Goal: Task Accomplishment & Management: Complete application form

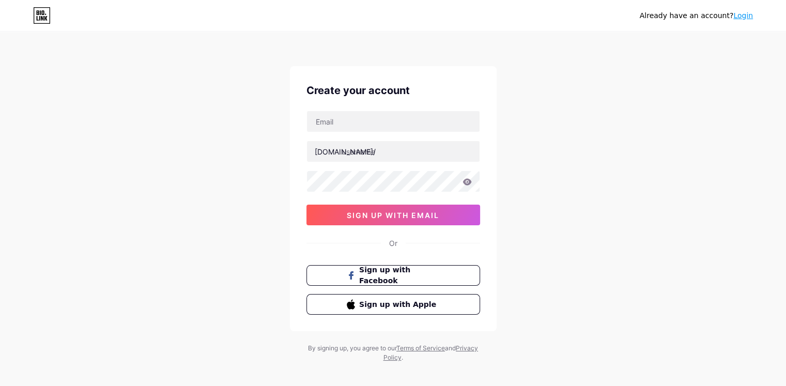
scroll to position [8, 0]
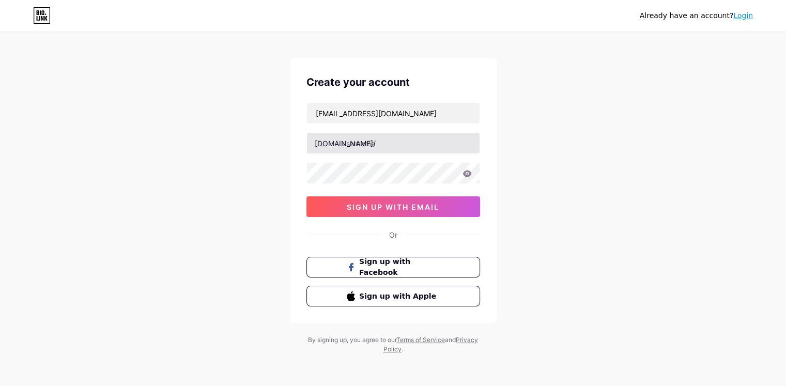
type input "[EMAIL_ADDRESS][DOMAIN_NAME]"
click at [414, 142] on input "text" at bounding box center [393, 143] width 173 height 21
type input "manajemenucs"
click at [410, 187] on div "s1manajemen.cahayasurya@gmail.com bio.link/ manajemenucs 0cAFcWeA70IE6NJKmx9CP8…" at bounding box center [393, 159] width 174 height 115
click at [464, 176] on icon at bounding box center [466, 173] width 9 height 7
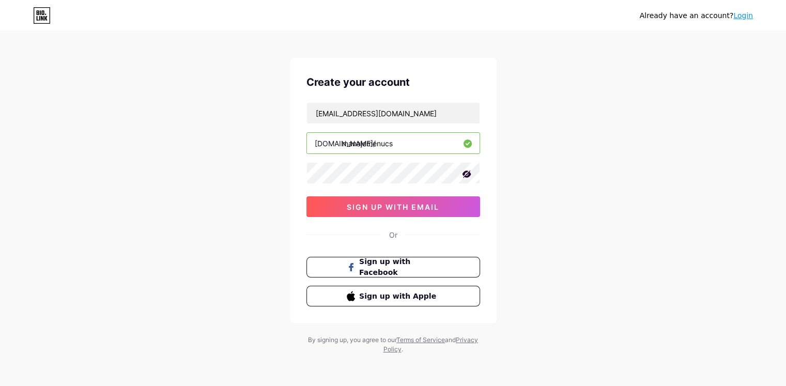
click at [465, 174] on icon at bounding box center [466, 174] width 10 height 10
click at [424, 206] on span "sign up with email" at bounding box center [393, 207] width 92 height 9
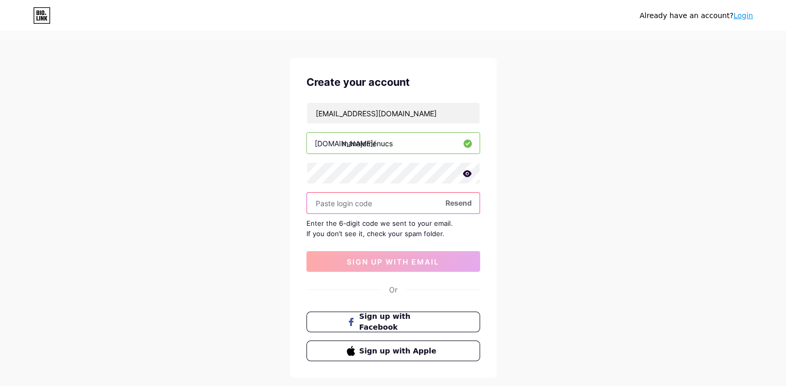
click at [385, 195] on input "text" at bounding box center [393, 203] width 173 height 21
click at [465, 202] on span "Resend" at bounding box center [458, 202] width 26 height 11
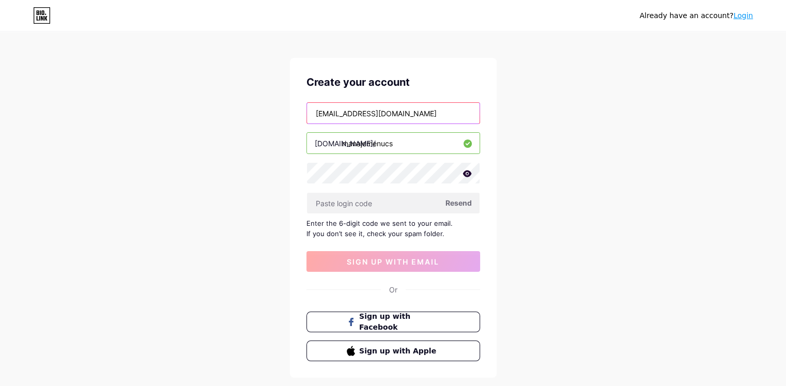
click at [342, 108] on input "[EMAIL_ADDRESS][DOMAIN_NAME]" at bounding box center [393, 113] width 173 height 21
click at [520, 100] on div "Already have an account? Login Create your account s1manajemen.cahayasurya@gmai…" at bounding box center [393, 217] width 786 height 450
click at [458, 200] on span "Resend" at bounding box center [458, 202] width 26 height 11
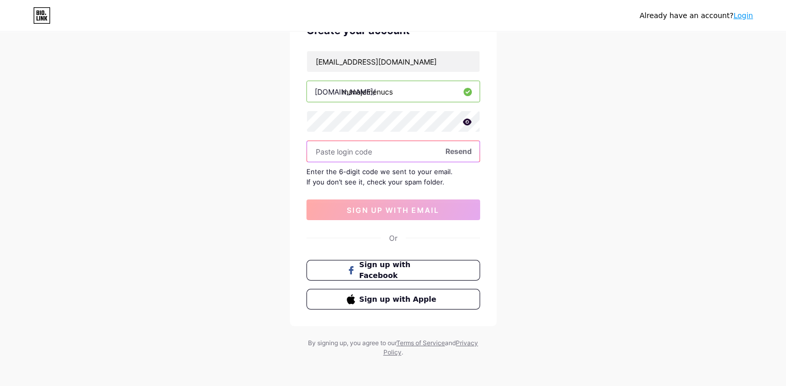
scroll to position [63, 0]
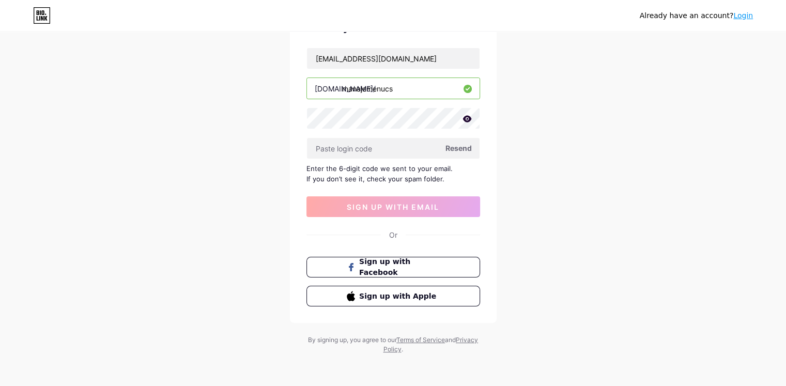
click at [463, 147] on span "Resend" at bounding box center [458, 148] width 26 height 11
click at [469, 147] on span "Resend" at bounding box center [458, 148] width 26 height 11
click at [461, 149] on span "Resend" at bounding box center [458, 148] width 26 height 11
click at [463, 147] on span at bounding box center [458, 148] width 11 height 11
drag, startPoint x: 125, startPoint y: 54, endPoint x: 225, endPoint y: 45, distance: 100.6
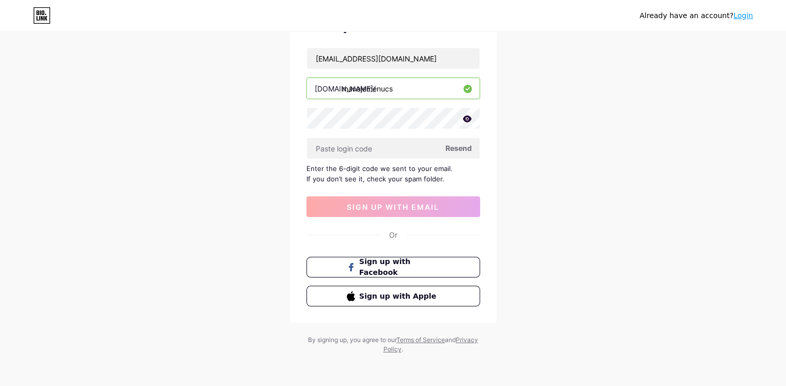
click at [125, 54] on div "Already have an account? Login Create your account s1manajemen.cahayasurya@gmai…" at bounding box center [393, 162] width 786 height 450
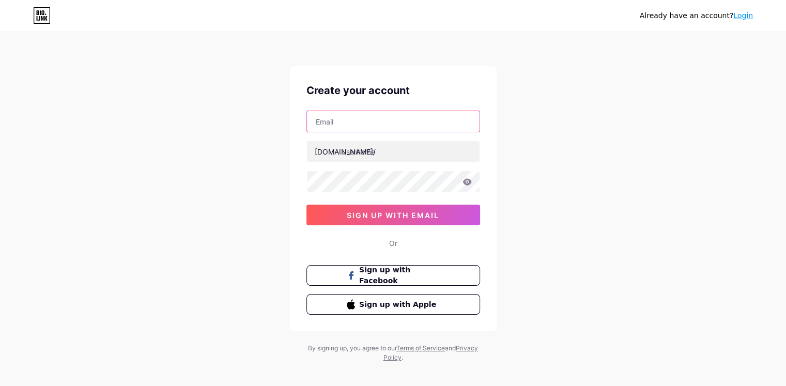
click at [372, 118] on input "text" at bounding box center [393, 121] width 173 height 21
type input "1"
type input "[EMAIL_ADDRESS][DOMAIN_NAME]"
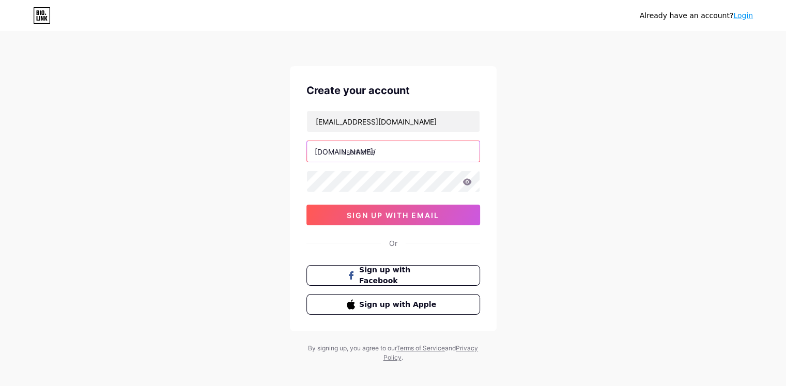
click at [385, 149] on input "text" at bounding box center [393, 151] width 173 height 21
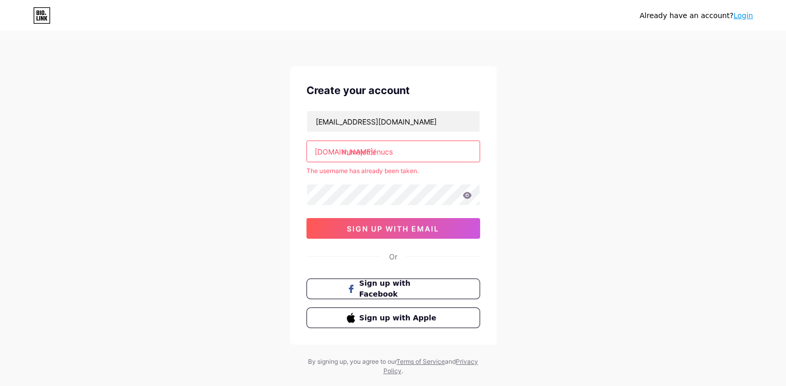
click at [383, 148] on input "manajemenucs" at bounding box center [393, 151] width 173 height 21
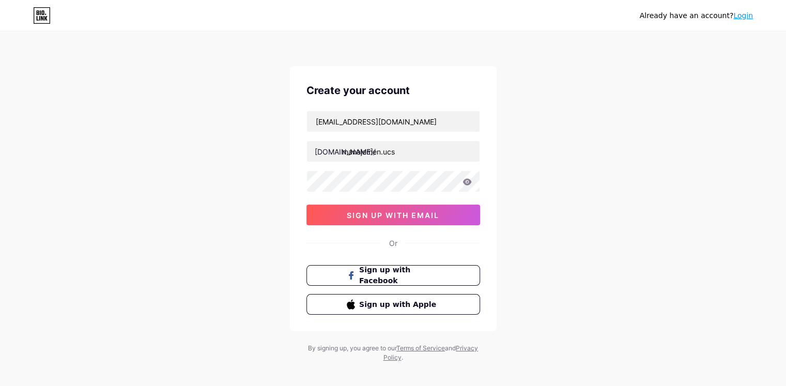
click at [627, 180] on div "Already have an account? Login Create your account s1manajemen.cahayasurya@gmai…" at bounding box center [393, 197] width 786 height 395
click at [444, 147] on input "manajemen.ucs" at bounding box center [393, 151] width 173 height 21
click at [385, 153] on input "manajemen.ucs" at bounding box center [393, 151] width 173 height 21
click at [516, 127] on div "Already have an account? Login Create your account s1manajemen.cahayasurya@gmai…" at bounding box center [393, 197] width 786 height 395
click at [430, 150] on input "manajemenucs" at bounding box center [393, 151] width 173 height 21
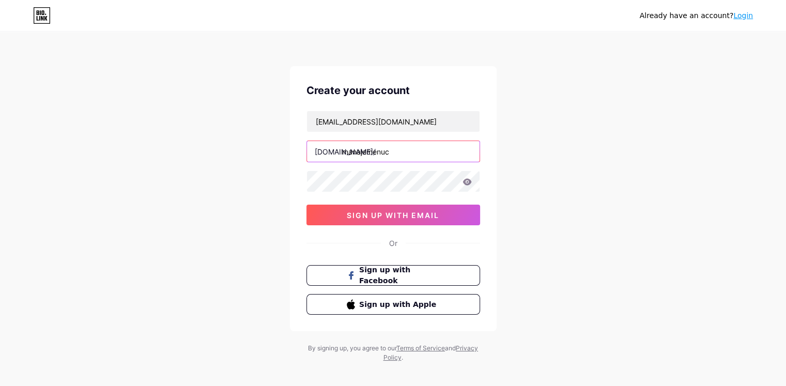
type input "manajemenucs"
click at [539, 135] on div "Already have an account? Login Create your account s1manajemen.cahayasurya@gmai…" at bounding box center [393, 197] width 786 height 395
drag, startPoint x: 407, startPoint y: 151, endPoint x: 336, endPoint y: 151, distance: 70.3
click at [336, 151] on div "bio.link/ manajemenucs" at bounding box center [393, 152] width 174 height 22
click at [579, 112] on div "Already have an account? Login Create your account s1manajemen.cahayasurya@gmai…" at bounding box center [393, 197] width 786 height 395
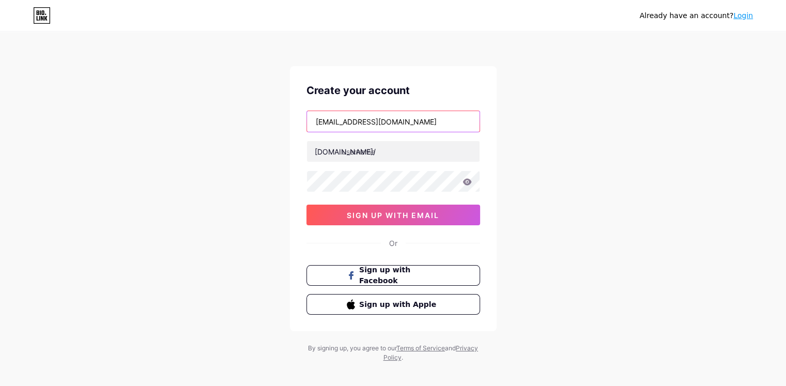
drag, startPoint x: 461, startPoint y: 123, endPoint x: 238, endPoint y: 122, distance: 223.2
click at [238, 122] on div "Already have an account? Login Create your account s1manajemen.cahayasurya@gmai…" at bounding box center [393, 197] width 786 height 395
click at [350, 123] on input "text" at bounding box center [393, 121] width 173 height 21
paste input "[EMAIL_ADDRESS][DOMAIN_NAME]"
type input "[EMAIL_ADDRESS][DOMAIN_NAME]"
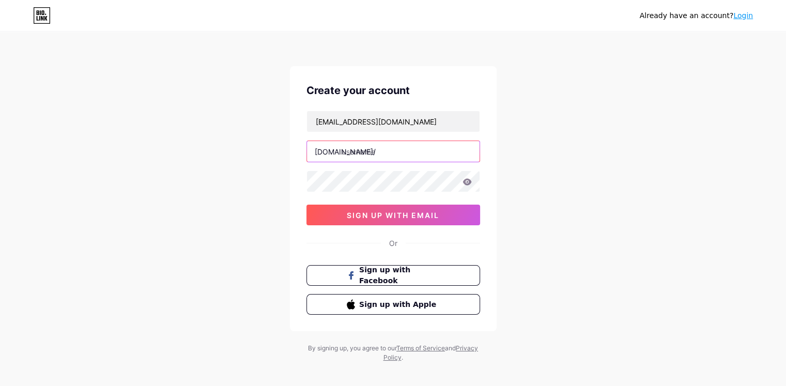
click at [379, 147] on input "text" at bounding box center [393, 151] width 173 height 21
type input "manajemenucs"
click at [468, 181] on icon at bounding box center [466, 181] width 9 height 7
click at [467, 181] on icon at bounding box center [466, 182] width 10 height 10
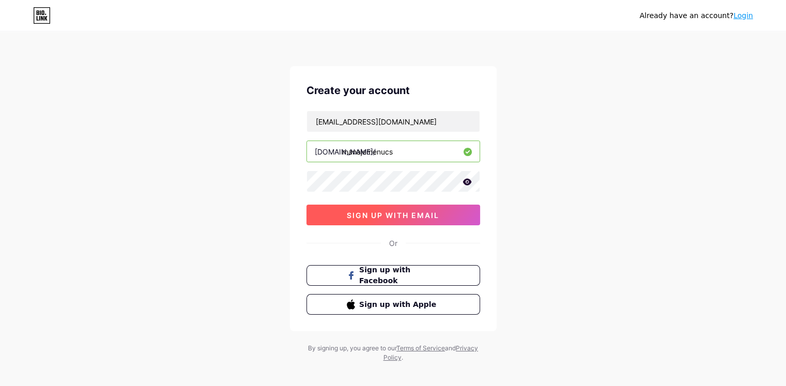
click at [421, 218] on span "sign up with email" at bounding box center [393, 215] width 92 height 9
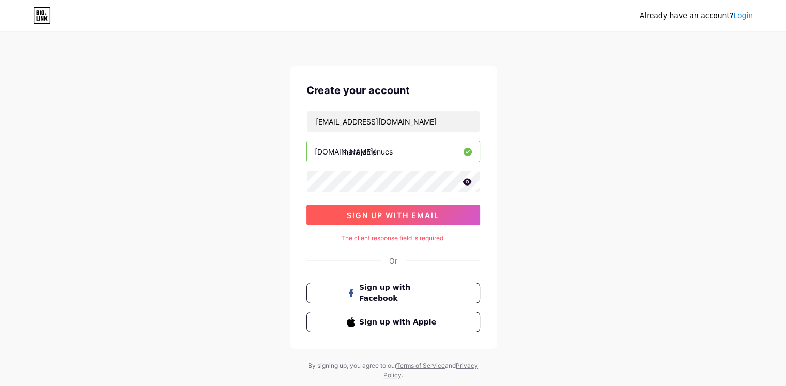
click at [421, 218] on span "sign up with email" at bounding box center [393, 215] width 92 height 9
click at [397, 220] on button "sign up with email" at bounding box center [393, 215] width 174 height 21
click at [397, 213] on span "sign up with email" at bounding box center [393, 215] width 92 height 9
click at [382, 223] on button "sign up with email" at bounding box center [393, 215] width 174 height 21
click at [742, 19] on link "Login" at bounding box center [743, 15] width 20 height 8
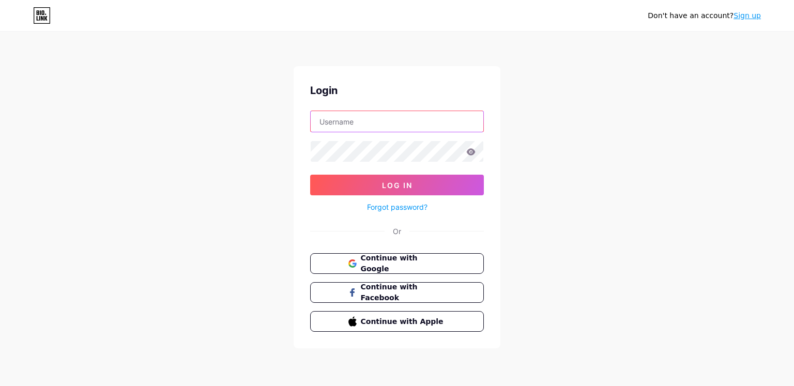
click at [418, 117] on input "text" at bounding box center [397, 121] width 173 height 21
drag, startPoint x: 416, startPoint y: 263, endPoint x: 422, endPoint y: 264, distance: 5.3
click at [415, 263] on span "Continue with Google" at bounding box center [403, 264] width 86 height 22
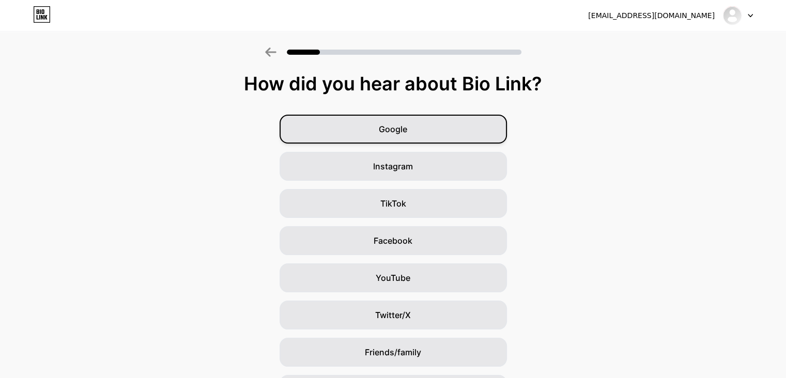
click at [420, 130] on div "Google" at bounding box center [393, 129] width 227 height 29
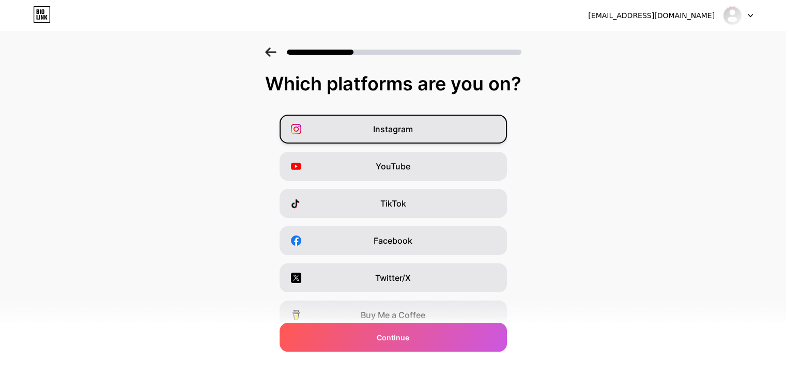
click at [411, 122] on div "Instagram" at bounding box center [393, 129] width 227 height 29
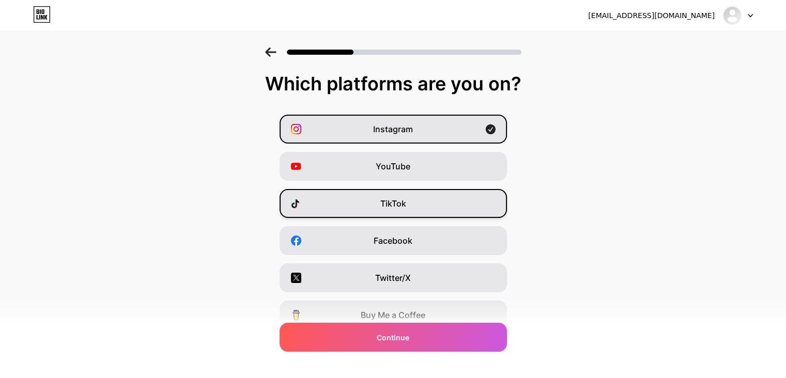
click at [403, 200] on span "TikTok" at bounding box center [393, 203] width 26 height 12
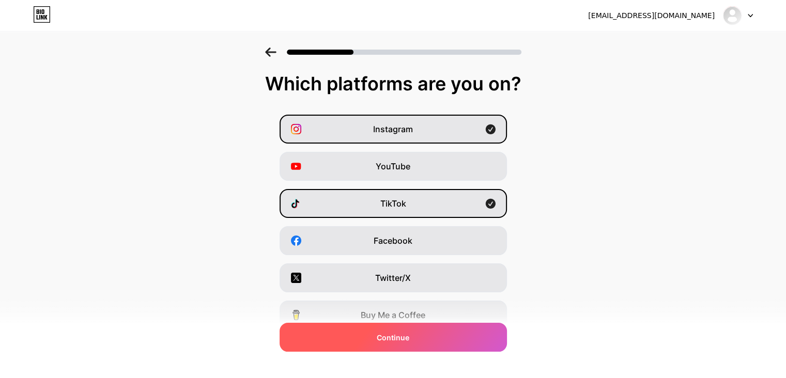
click at [432, 338] on div "Continue" at bounding box center [393, 337] width 227 height 29
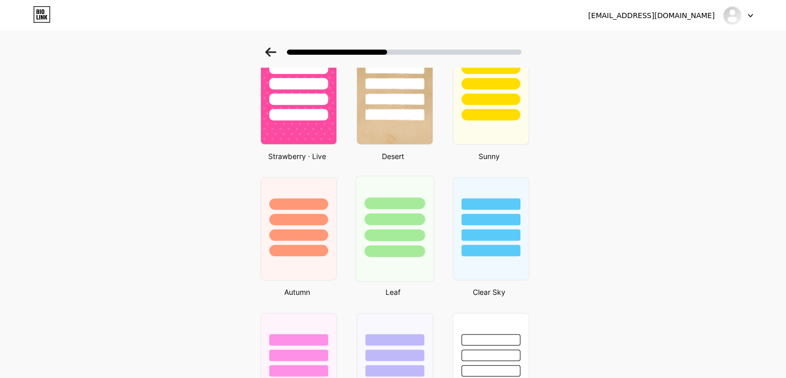
scroll to position [517, 0]
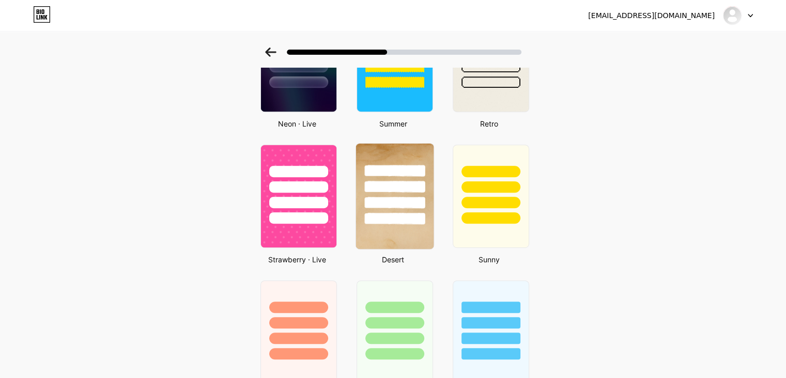
click at [398, 153] on div at bounding box center [395, 184] width 78 height 81
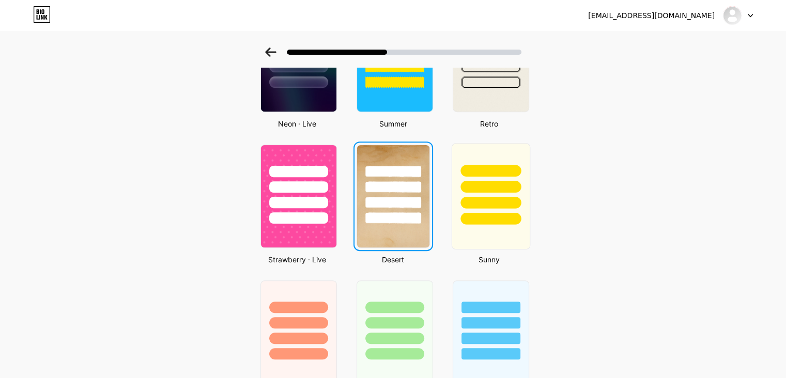
scroll to position [0, 0]
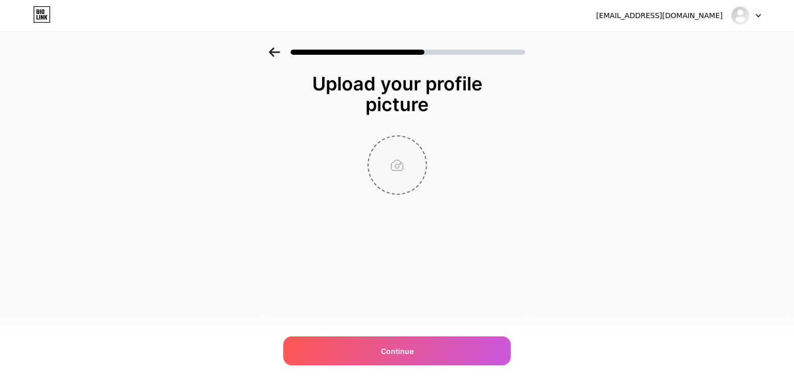
click at [401, 168] on input "file" at bounding box center [396, 164] width 57 height 57
type input "C:\fakepath\3d8110cf-90a6-4101-bdff-805aa532a504.png"
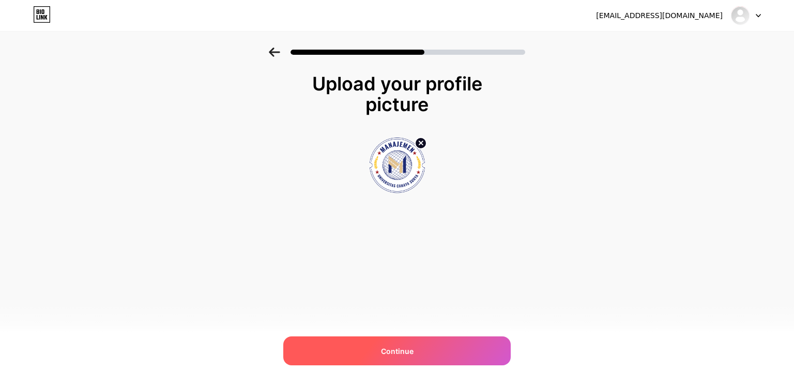
click at [403, 347] on span "Continue" at bounding box center [397, 351] width 33 height 11
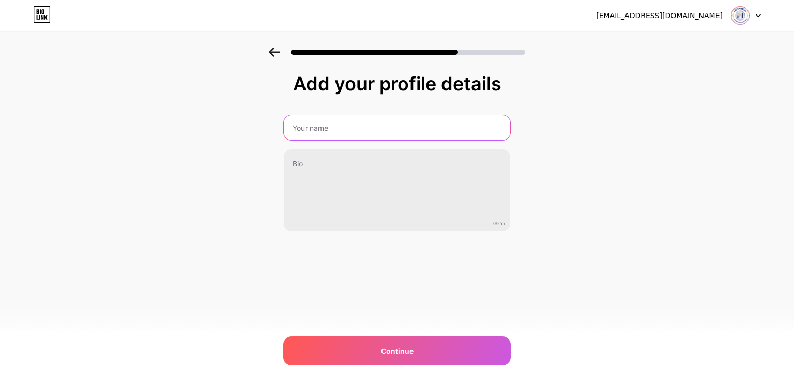
click at [411, 122] on input "text" at bounding box center [397, 127] width 226 height 25
type input "M"
type input "Prodi Manajemen Universitas Cahaya Surya"
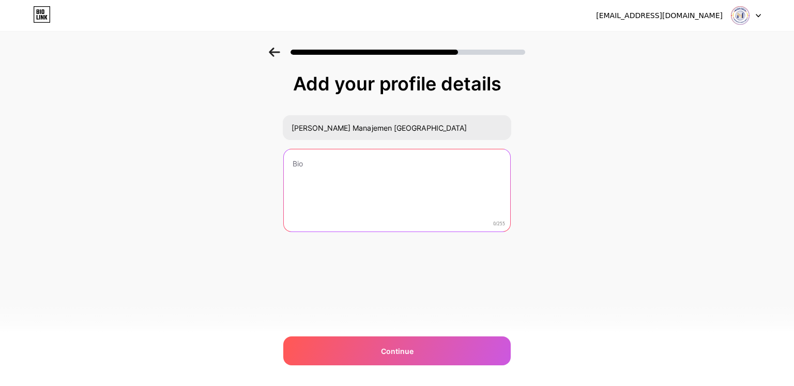
click at [393, 172] on textarea at bounding box center [397, 190] width 226 height 83
type textarea "Strong, Learning, Let's Lead Your Future !"
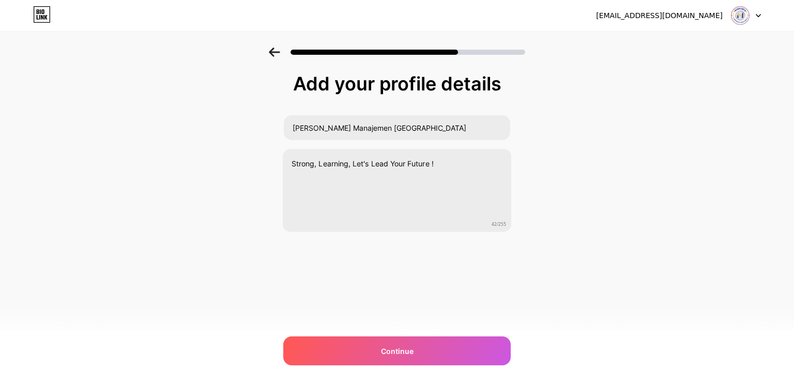
click at [585, 144] on div "Add your profile details Prodi Manajemen Universitas Cahaya Surya Strong, Learn…" at bounding box center [397, 166] width 794 height 236
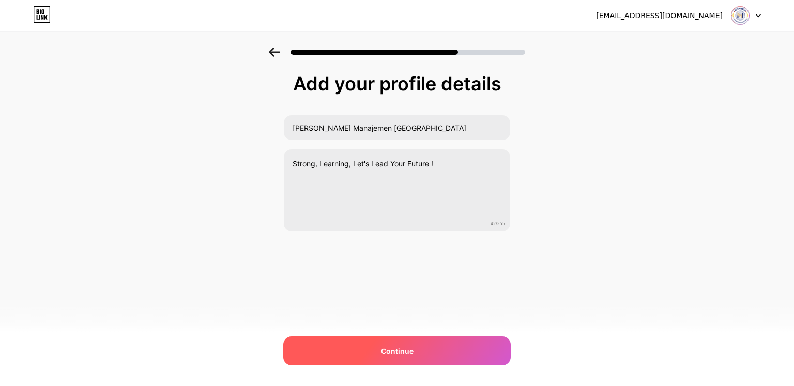
click at [402, 349] on span "Continue" at bounding box center [397, 351] width 33 height 11
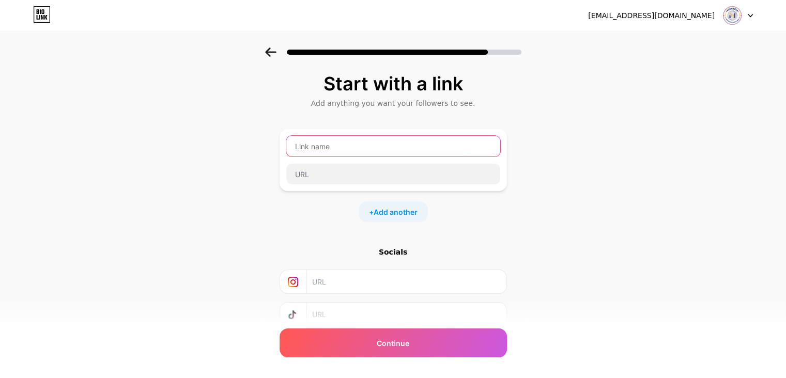
click at [395, 136] on input "text" at bounding box center [393, 146] width 214 height 21
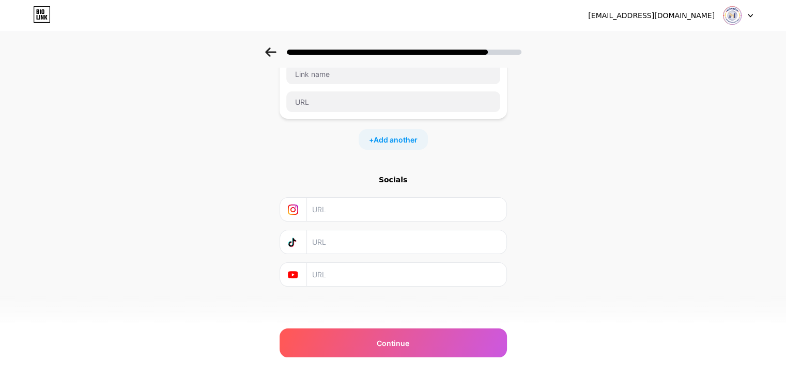
click at [395, 212] on input "text" at bounding box center [406, 209] width 188 height 23
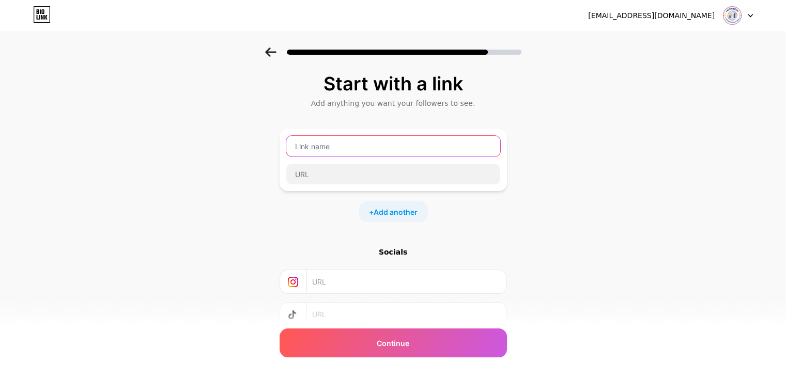
click at [388, 147] on input "text" at bounding box center [393, 146] width 214 height 21
type input "m"
drag, startPoint x: 632, startPoint y: 132, endPoint x: 627, endPoint y: 129, distance: 6.0
click at [632, 131] on div "Start with a link Add anything you want your followers to see. + Add another So…" at bounding box center [393, 229] width 786 height 363
click at [474, 143] on input "text" at bounding box center [393, 146] width 214 height 21
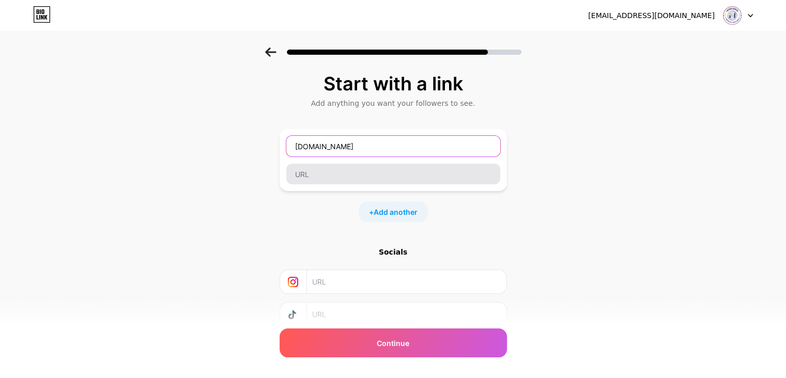
type input "instagram.com"
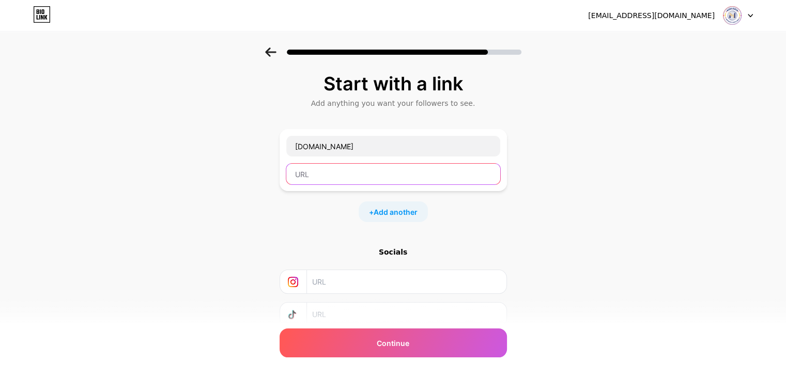
click at [422, 168] on input "text" at bounding box center [393, 174] width 214 height 21
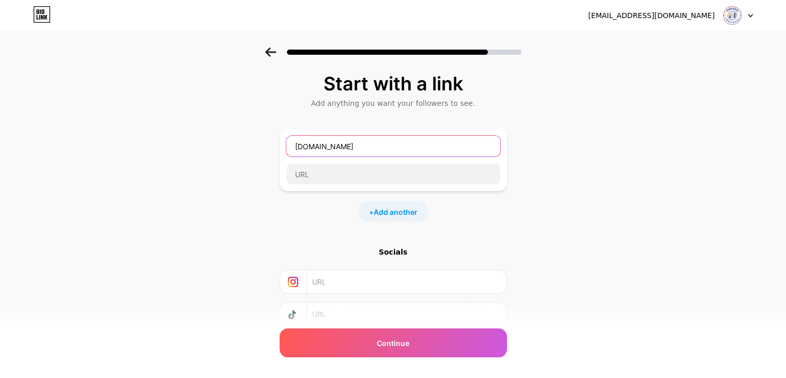
drag, startPoint x: 370, startPoint y: 153, endPoint x: 282, endPoint y: 143, distance: 88.4
click at [282, 143] on div "Start with a link Add anything you want your followers to see. instagram.com + …" at bounding box center [393, 229] width 786 height 363
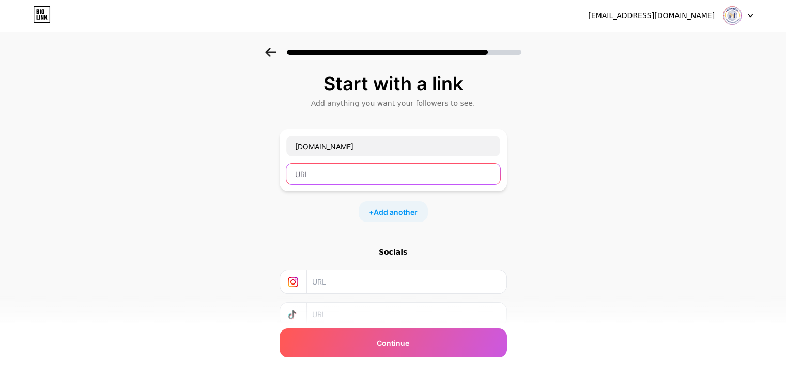
click at [348, 173] on input "text" at bounding box center [393, 174] width 214 height 21
paste input "instagram.com"
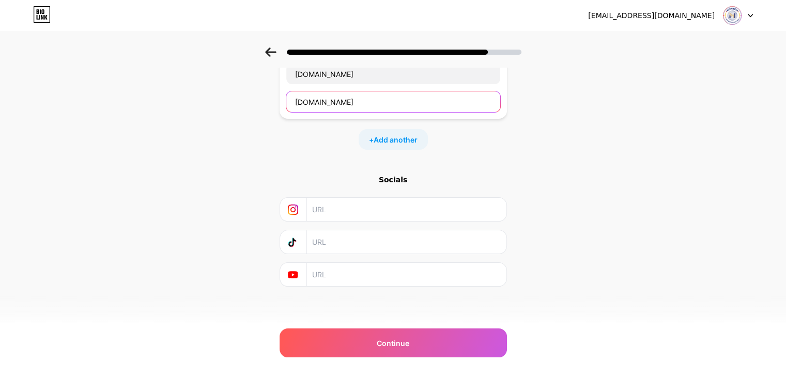
type input "instagram.com"
click at [366, 210] on input "text" at bounding box center [406, 209] width 188 height 23
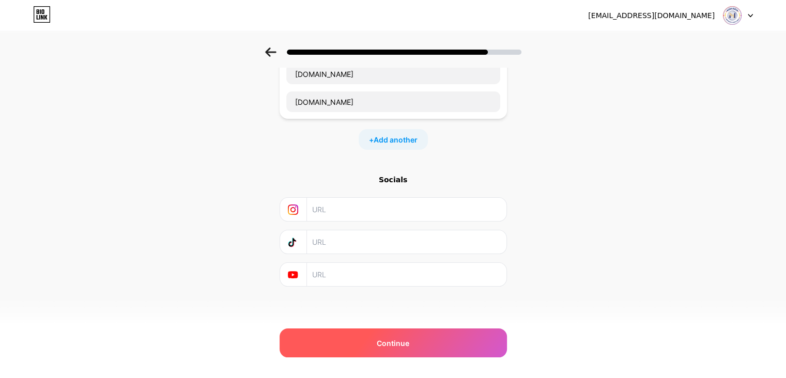
click at [414, 345] on div "Continue" at bounding box center [393, 343] width 227 height 29
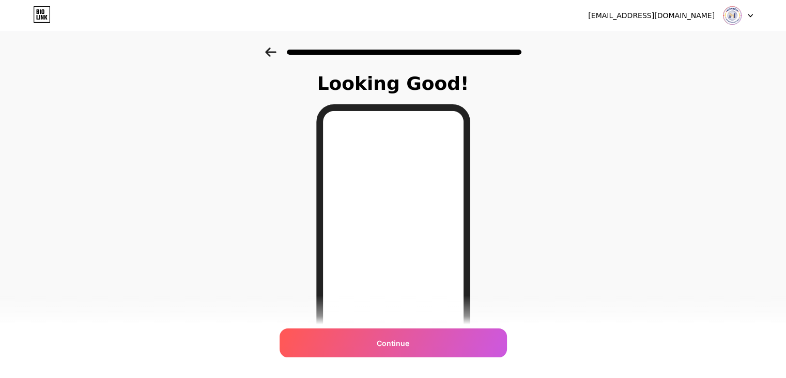
scroll to position [103, 0]
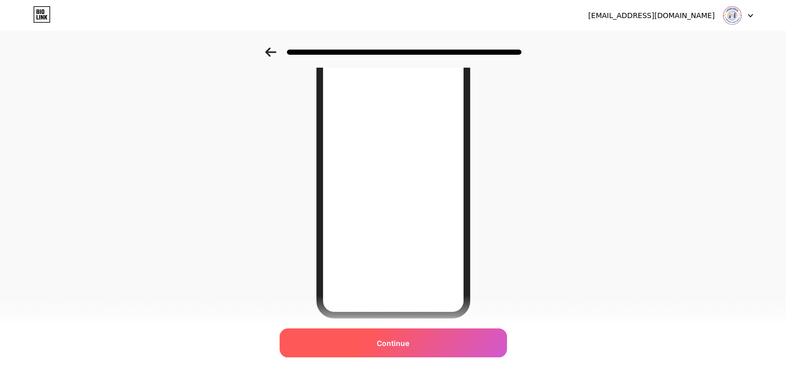
click at [399, 339] on span "Continue" at bounding box center [393, 343] width 33 height 11
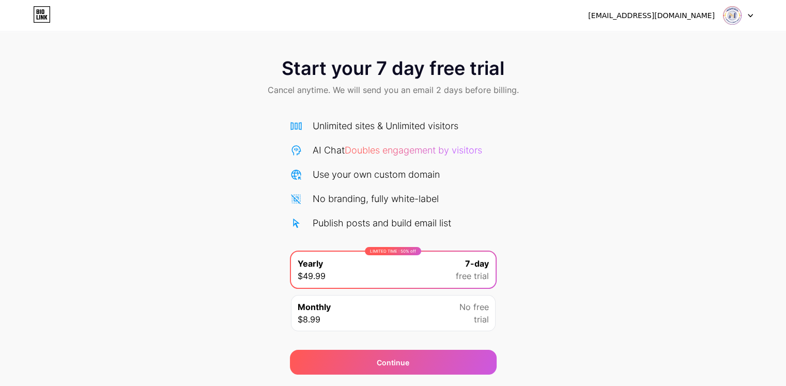
scroll to position [29, 0]
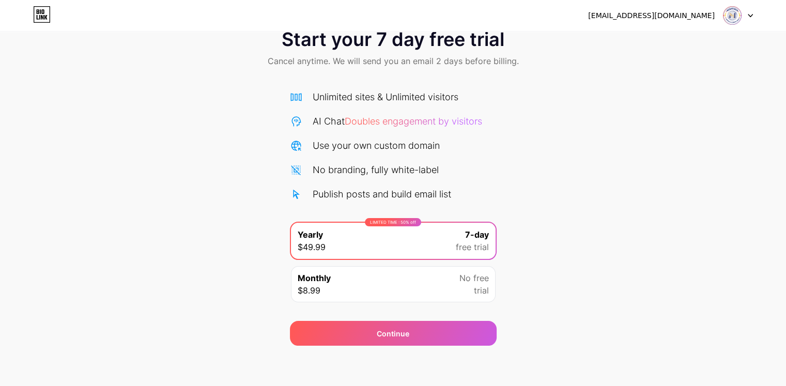
click at [523, 139] on div "Start your 7 day free trial Cancel anytime. We will send you an email 2 days be…" at bounding box center [393, 182] width 786 height 327
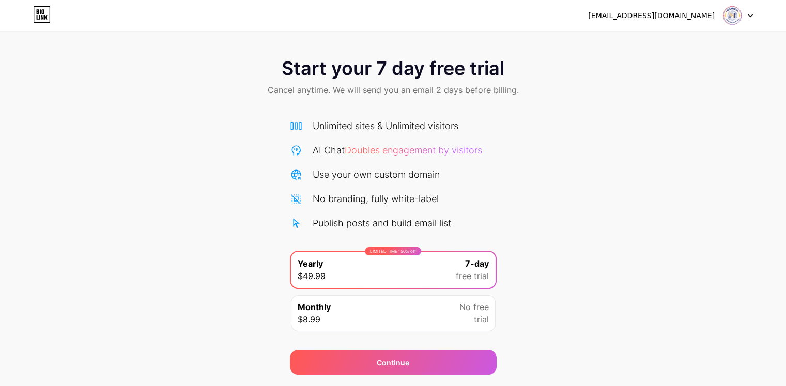
click at [461, 79] on span "Start your 7 day free trial" at bounding box center [393, 68] width 223 height 21
click at [306, 72] on span "Start your 7 day free trial" at bounding box center [393, 68] width 223 height 21
click at [268, 309] on div "Start your 7 day free trial Cancel anytime. We will send you an email 2 days be…" at bounding box center [393, 211] width 786 height 327
click at [401, 325] on div "Monthly $8.99 No free trial" at bounding box center [393, 313] width 205 height 36
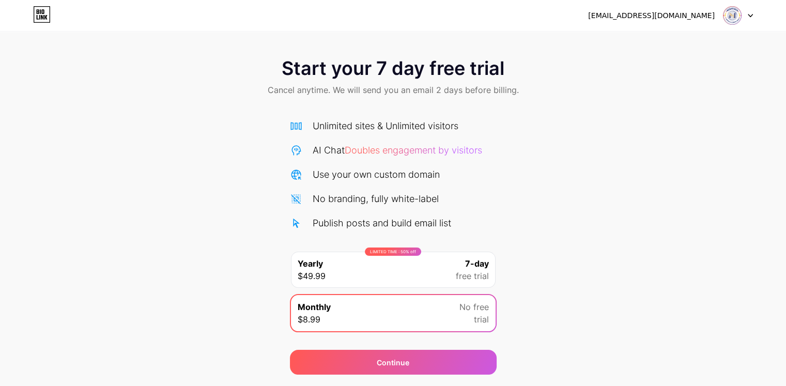
click at [426, 282] on div "LIMITED TIME : 50% off Yearly $49.99 7-day free trial" at bounding box center [393, 270] width 205 height 36
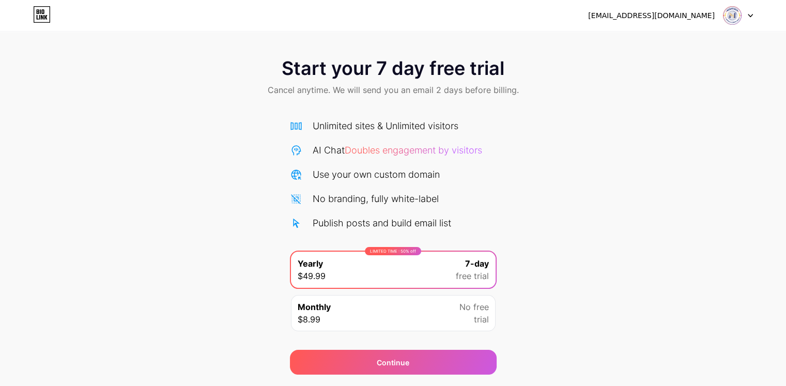
click at [426, 314] on div "Monthly $8.99 No free trial" at bounding box center [393, 313] width 205 height 36
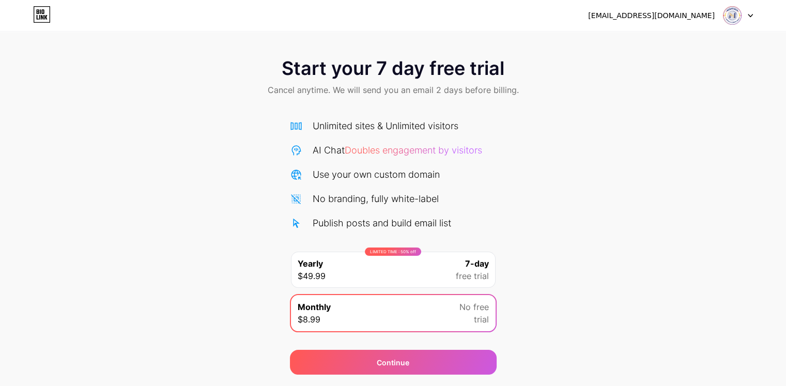
click at [490, 220] on div "Publish posts and build email list" at bounding box center [393, 223] width 207 height 14
click at [528, 100] on div "Start your 7 day free trial Cancel anytime. We will send you an email 2 days be…" at bounding box center [393, 78] width 786 height 61
click at [656, 18] on div "[EMAIL_ADDRESS][DOMAIN_NAME]" at bounding box center [651, 15] width 127 height 11
click at [747, 12] on div at bounding box center [738, 15] width 30 height 19
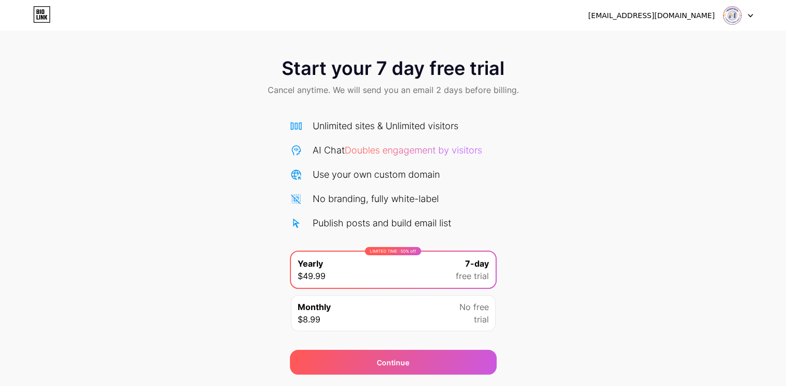
scroll to position [29, 0]
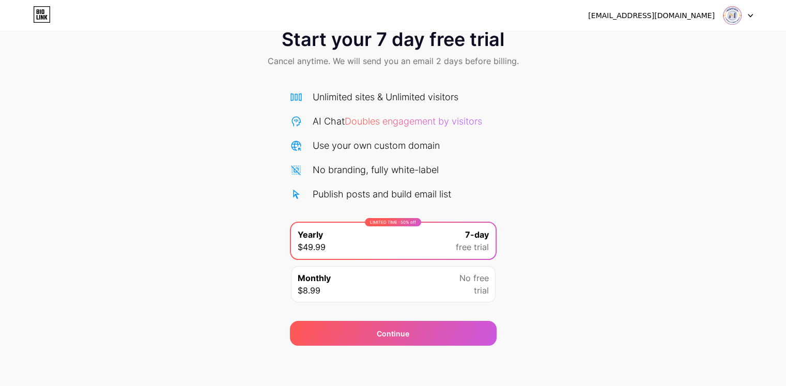
click at [681, 12] on div "[EMAIL_ADDRESS][DOMAIN_NAME]" at bounding box center [651, 15] width 127 height 11
click at [744, 12] on div at bounding box center [738, 15] width 30 height 19
click at [671, 39] on li "Logout" at bounding box center [688, 42] width 128 height 28
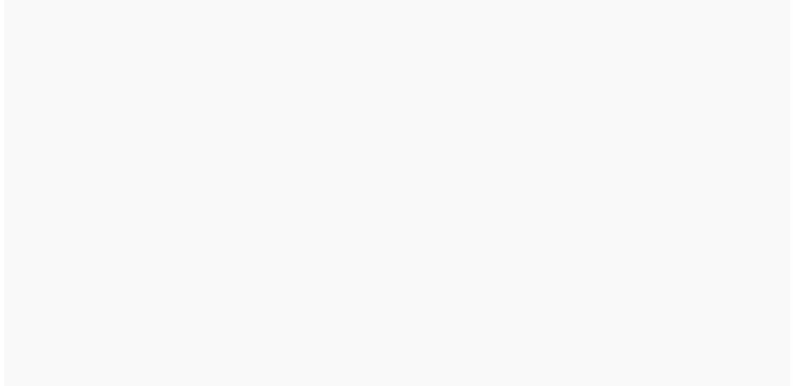
scroll to position [0, 0]
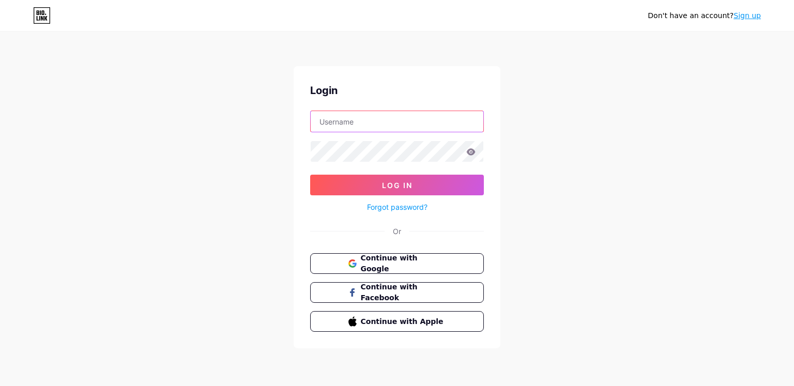
click at [412, 120] on input "text" at bounding box center [397, 121] width 173 height 21
type input "[EMAIL_ADDRESS][DOMAIN_NAME]"
click at [376, 268] on button "Continue with Google" at bounding box center [396, 263] width 176 height 21
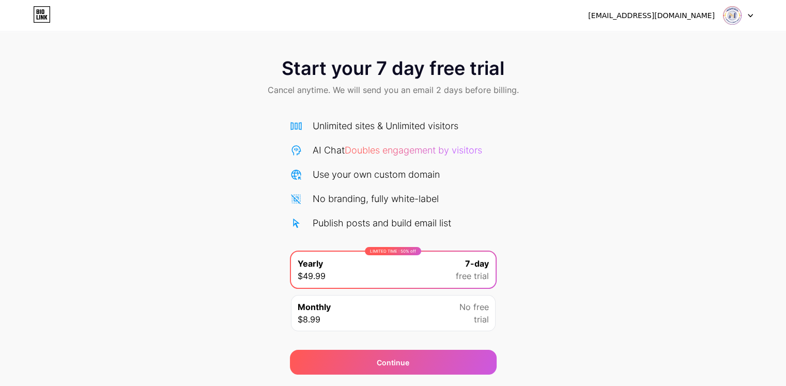
click at [42, 8] on icon at bounding box center [42, 14] width 18 height 17
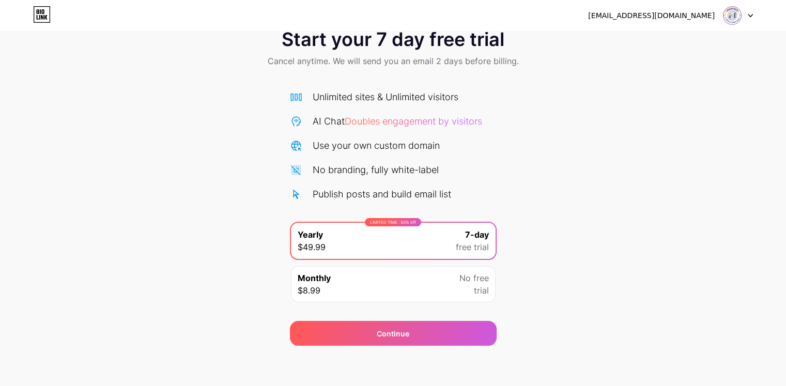
click at [394, 277] on div "Monthly $8.99 No free trial" at bounding box center [393, 284] width 205 height 36
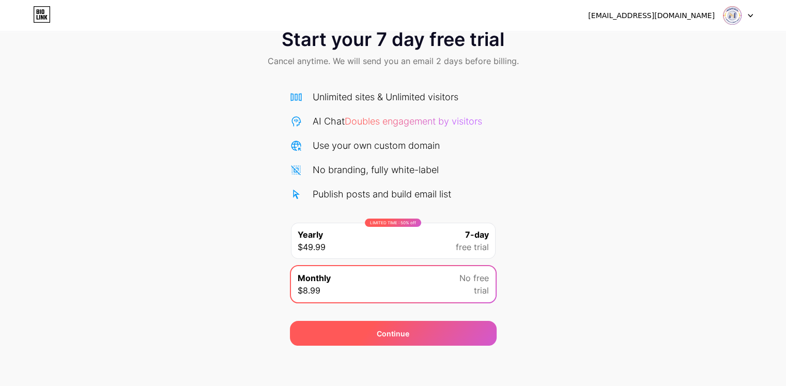
click at [393, 334] on div "Continue" at bounding box center [393, 333] width 33 height 11
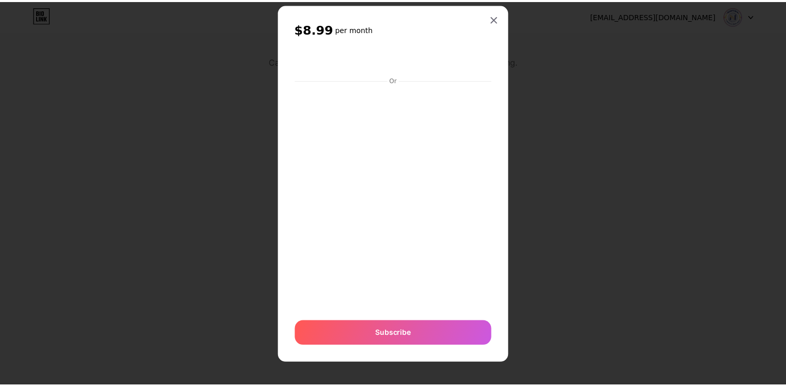
scroll to position [0, 0]
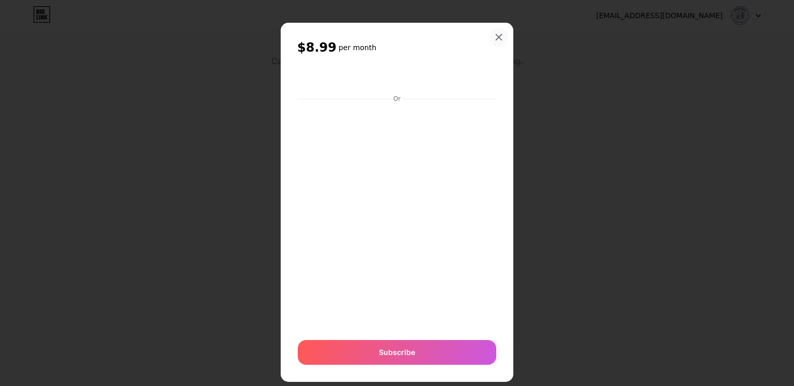
click at [496, 36] on icon at bounding box center [499, 38] width 6 height 6
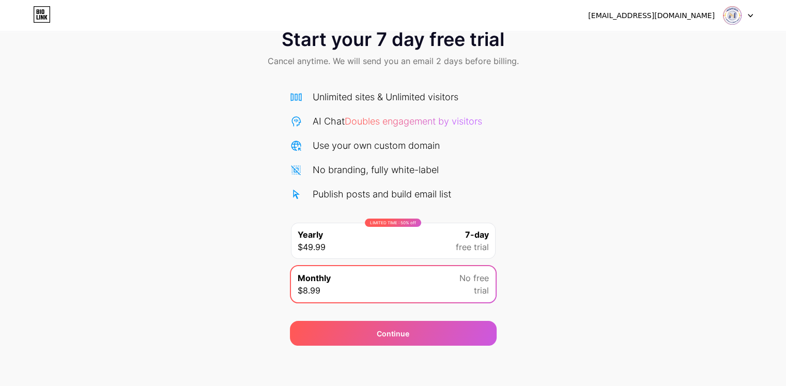
click at [418, 126] on span "Doubles engagement by visitors" at bounding box center [413, 121] width 137 height 11
click at [332, 143] on div "Use your own custom domain" at bounding box center [376, 145] width 127 height 14
click at [334, 166] on div "No branding, fully white-label" at bounding box center [376, 170] width 126 height 14
click at [325, 197] on div "Publish posts and build email list" at bounding box center [382, 194] width 138 height 14
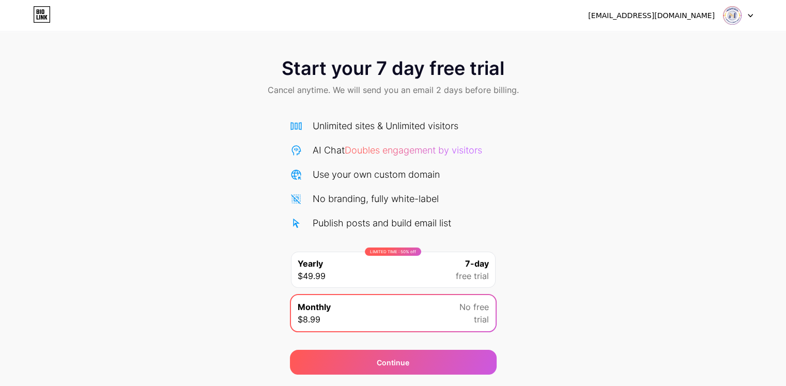
click at [341, 71] on span "Start your 7 day free trial" at bounding box center [393, 68] width 223 height 21
click at [341, 70] on span "Start your 7 day free trial" at bounding box center [393, 68] width 223 height 21
click at [344, 91] on span "Cancel anytime. We will send you an email 2 days before billing." at bounding box center [393, 90] width 251 height 12
click at [345, 91] on span "Cancel anytime. We will send you an email 2 days before billing." at bounding box center [393, 90] width 251 height 12
click at [478, 94] on span "Cancel anytime. We will send you an email 2 days before billing." at bounding box center [393, 90] width 251 height 12
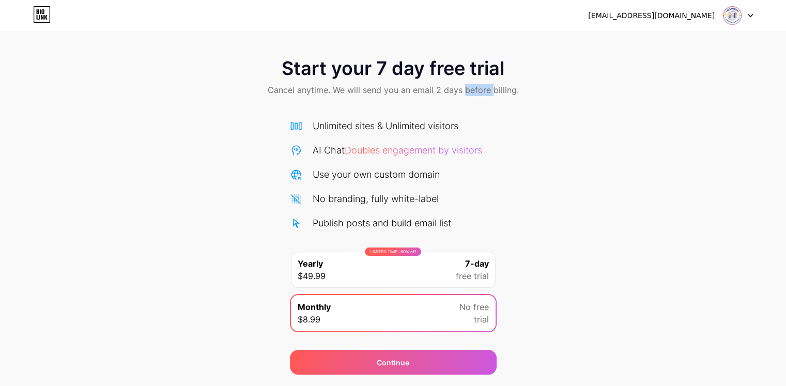
click at [478, 94] on span "Cancel anytime. We will send you an email 2 days before billing." at bounding box center [393, 90] width 251 height 12
click at [480, 74] on span "Start your 7 day free trial" at bounding box center [393, 68] width 223 height 21
click at [490, 94] on span "Cancel anytime. We will send you an email 2 days before billing." at bounding box center [393, 90] width 251 height 12
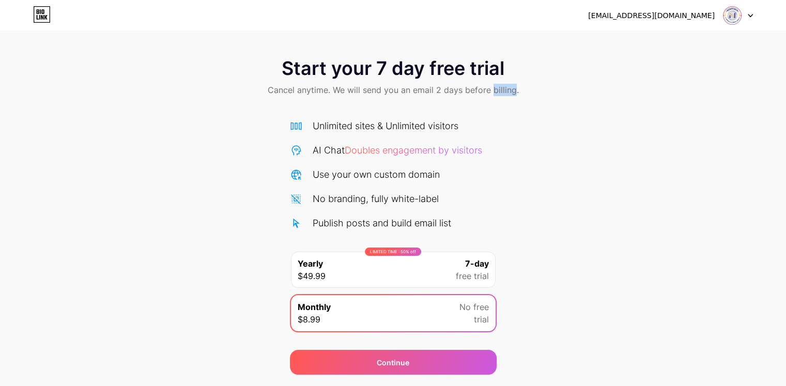
click at [748, 11] on div at bounding box center [738, 15] width 30 height 19
click at [653, 50] on li "Logout" at bounding box center [688, 42] width 128 height 28
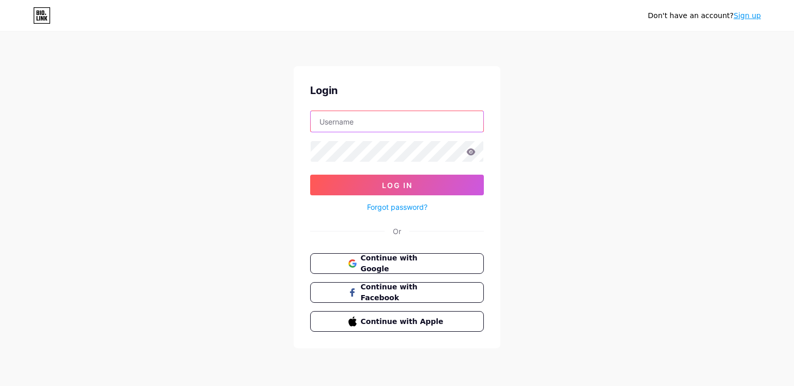
click at [327, 118] on input "text" at bounding box center [397, 121] width 173 height 21
type input "[EMAIL_ADDRESS][DOMAIN_NAME]"
click at [468, 151] on icon at bounding box center [471, 151] width 9 height 7
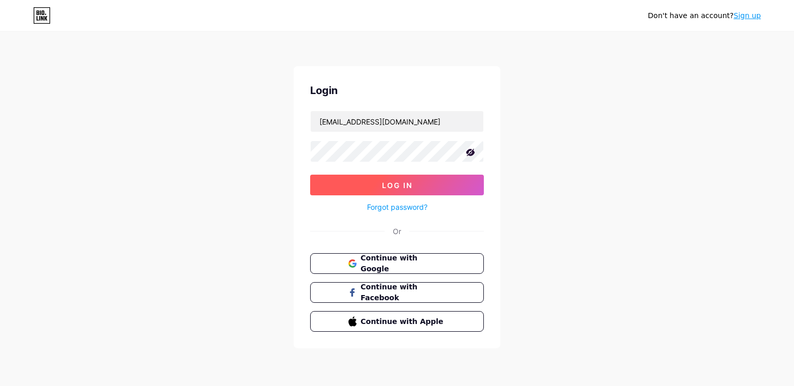
click at [440, 185] on button "Log In" at bounding box center [397, 185] width 174 height 21
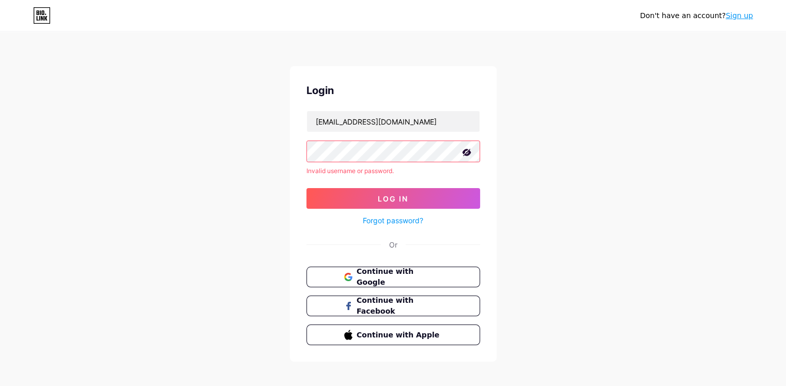
click at [744, 18] on link "Sign up" at bounding box center [738, 15] width 27 height 8
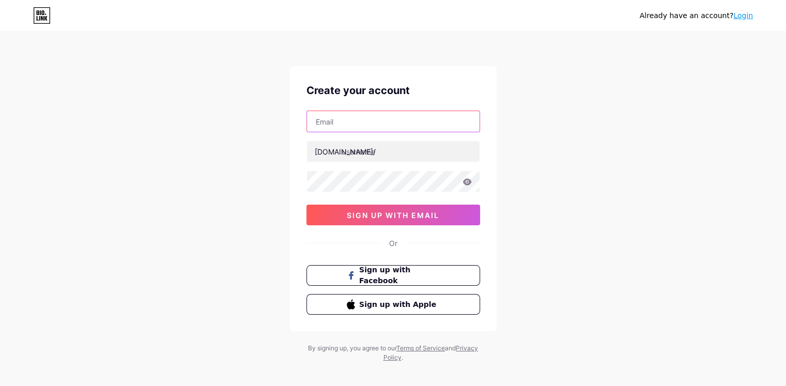
click at [411, 120] on input "text" at bounding box center [393, 121] width 173 height 21
type input "[EMAIL_ADDRESS][DOMAIN_NAME]"
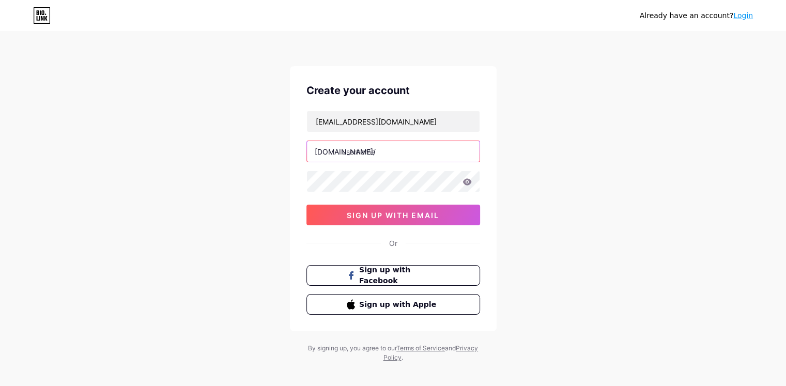
click at [399, 149] on input "text" at bounding box center [393, 151] width 173 height 21
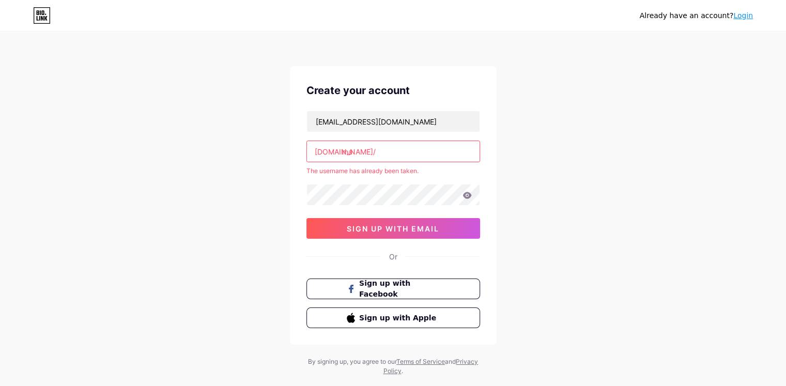
type input "m"
type input "manajemenucs"
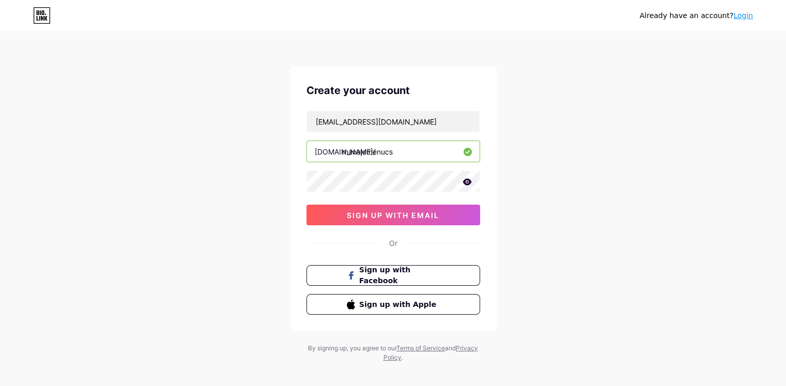
click at [464, 183] on icon at bounding box center [466, 181] width 9 height 7
click at [407, 212] on span "sign up with email" at bounding box center [393, 215] width 92 height 9
